Goal: Task Accomplishment & Management: Manage account settings

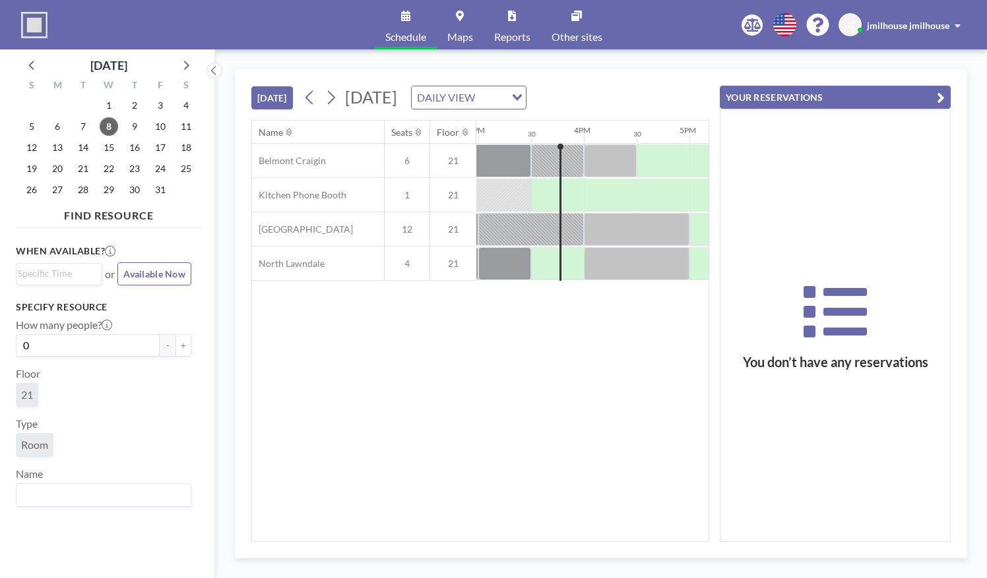
scroll to position [0, 1583]
click at [584, 187] on div at bounding box center [608, 195] width 53 height 33
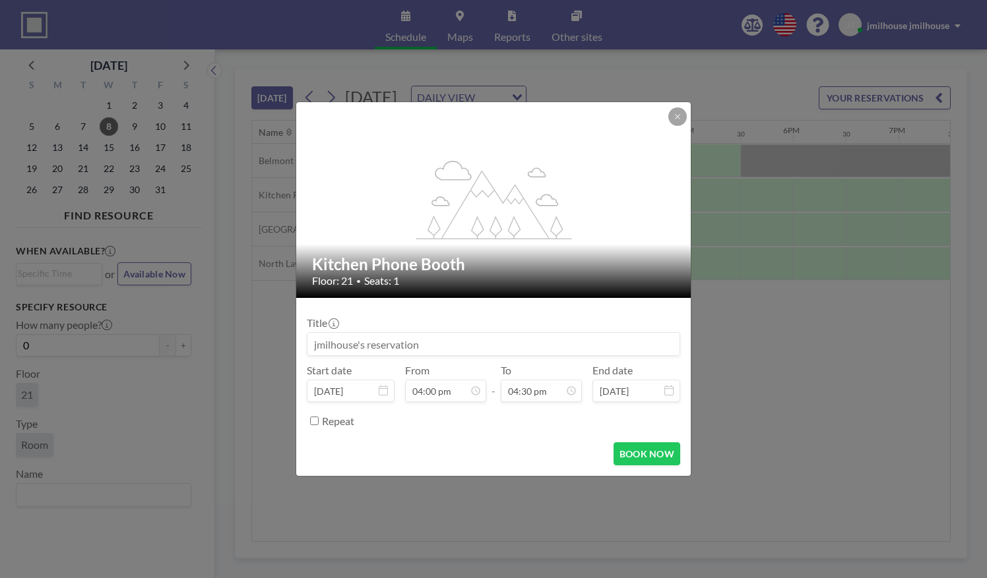
click at [485, 343] on input at bounding box center [493, 344] width 372 height 22
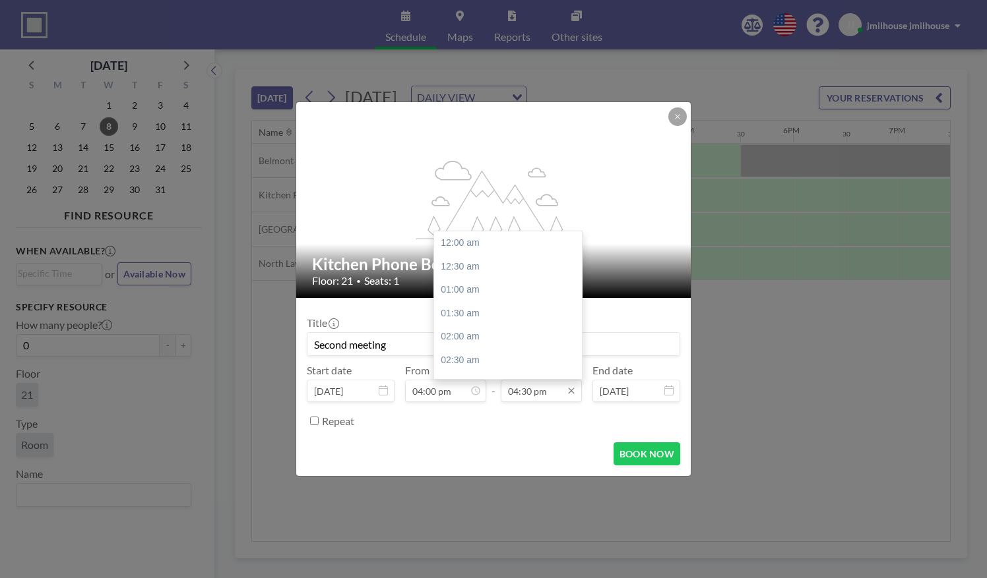
scroll to position [775, 0]
type input "Second meeting"
click at [551, 392] on input "04:30 pm" at bounding box center [541, 391] width 81 height 22
click at [515, 313] on div "06:00 pm" at bounding box center [511, 313] width 154 height 24
type input "06:00 pm"
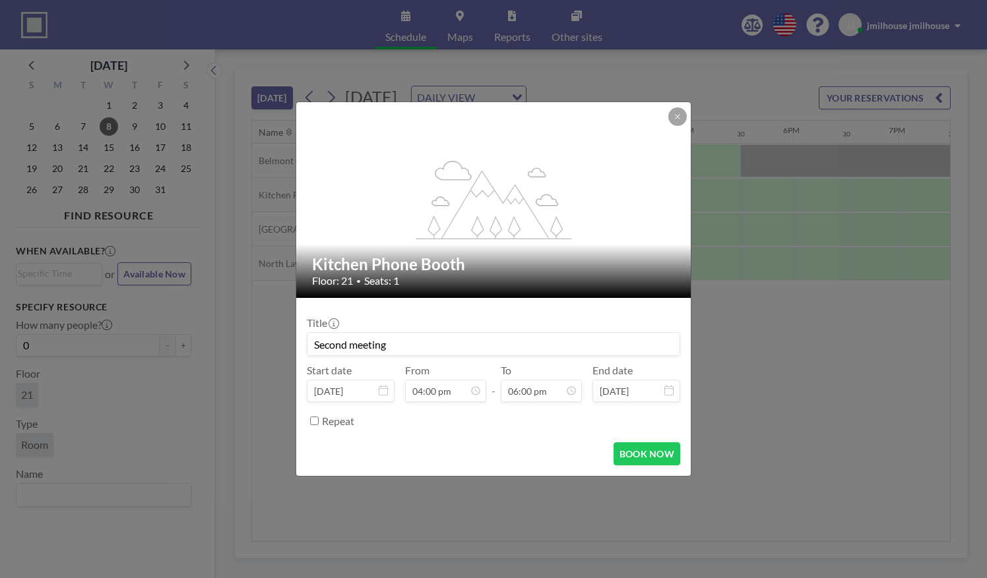
scroll to position [845, 0]
click at [629, 454] on button "BOOK NOW" at bounding box center [646, 454] width 67 height 23
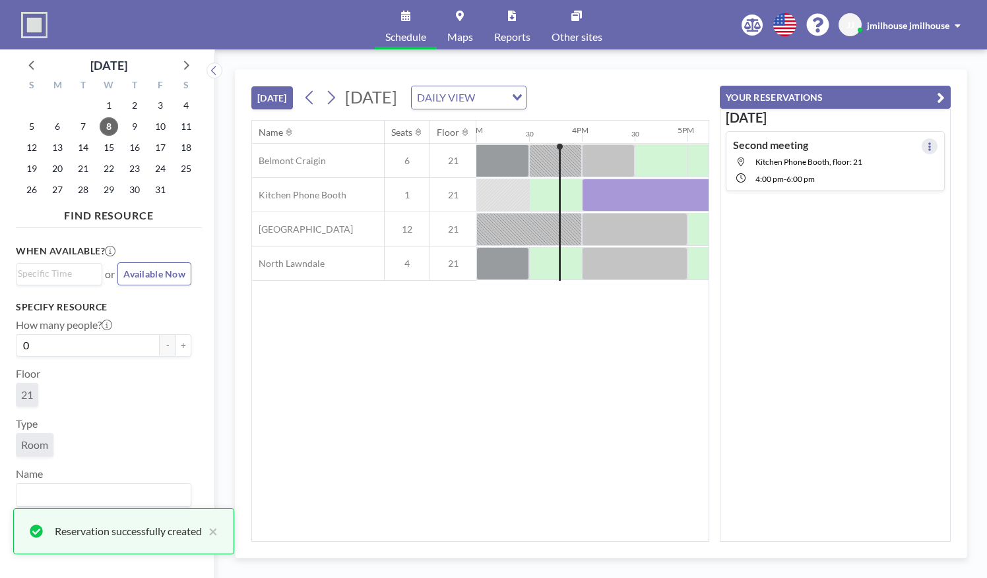
click at [925, 140] on button at bounding box center [929, 147] width 16 height 16
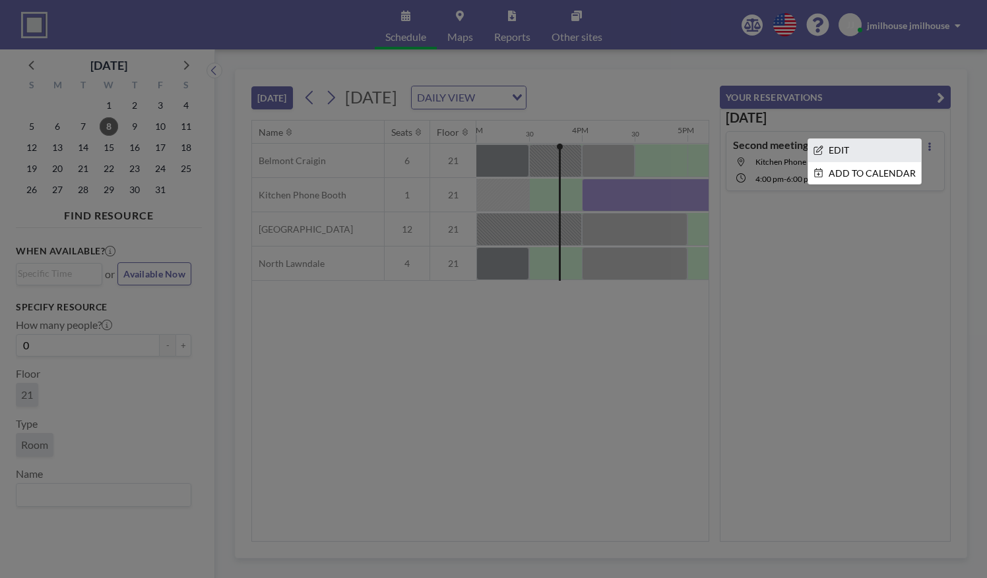
click at [869, 152] on li "EDIT" at bounding box center [864, 150] width 113 height 22
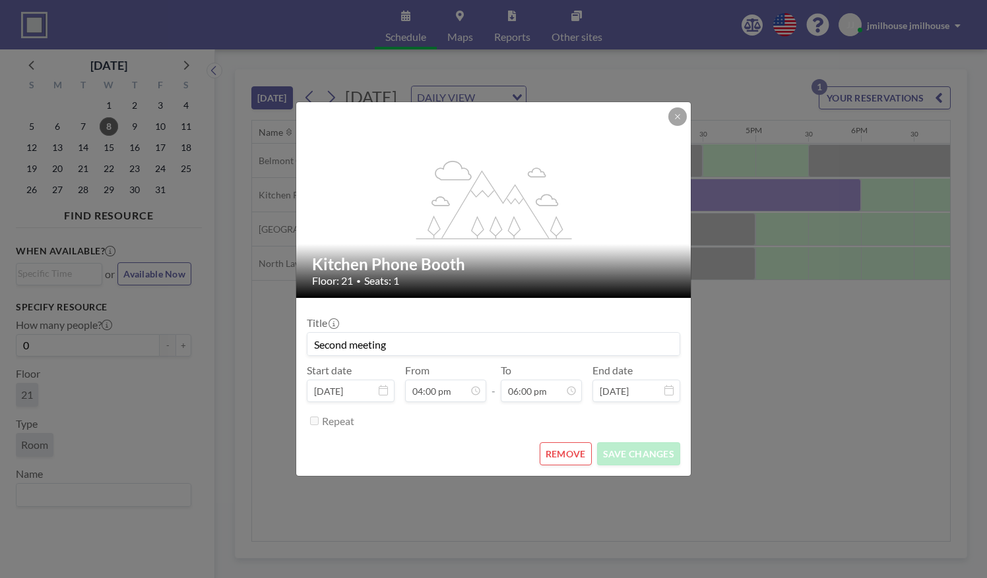
scroll to position [0, 1636]
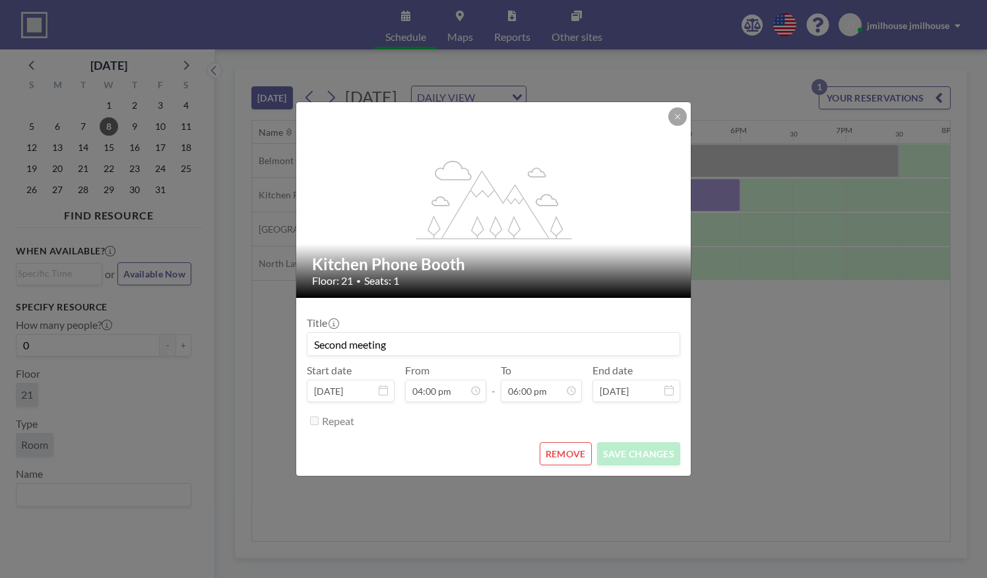
click at [417, 340] on input "Second meeting" at bounding box center [493, 344] width 372 height 22
type input "Student meetings"
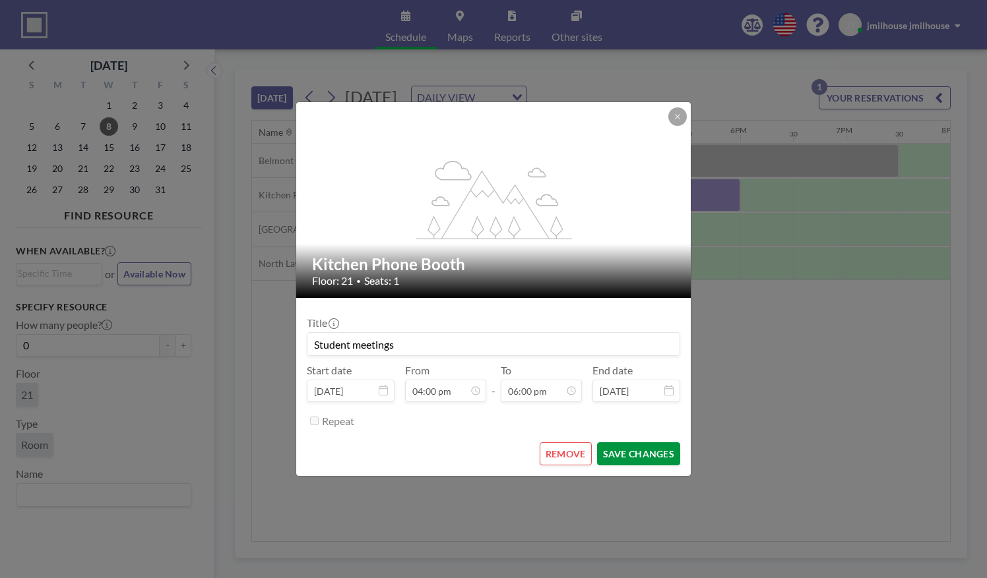
click at [636, 448] on button "SAVE CHANGES" at bounding box center [638, 454] width 83 height 23
